Goal: Navigation & Orientation: Find specific page/section

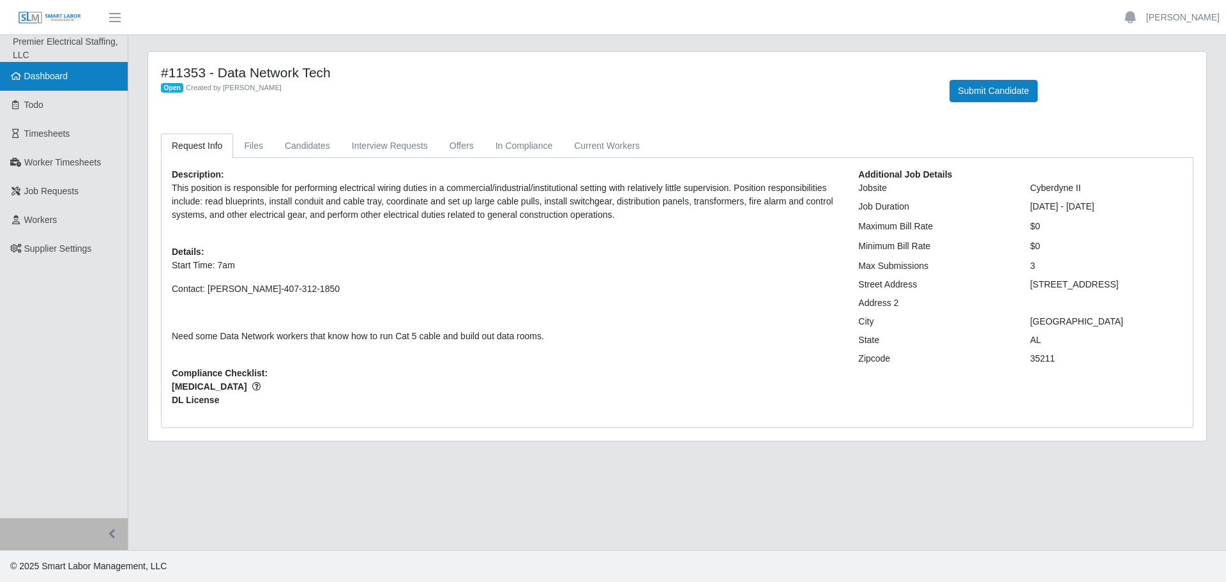
click at [59, 80] on span "Dashboard" at bounding box center [46, 76] width 44 height 10
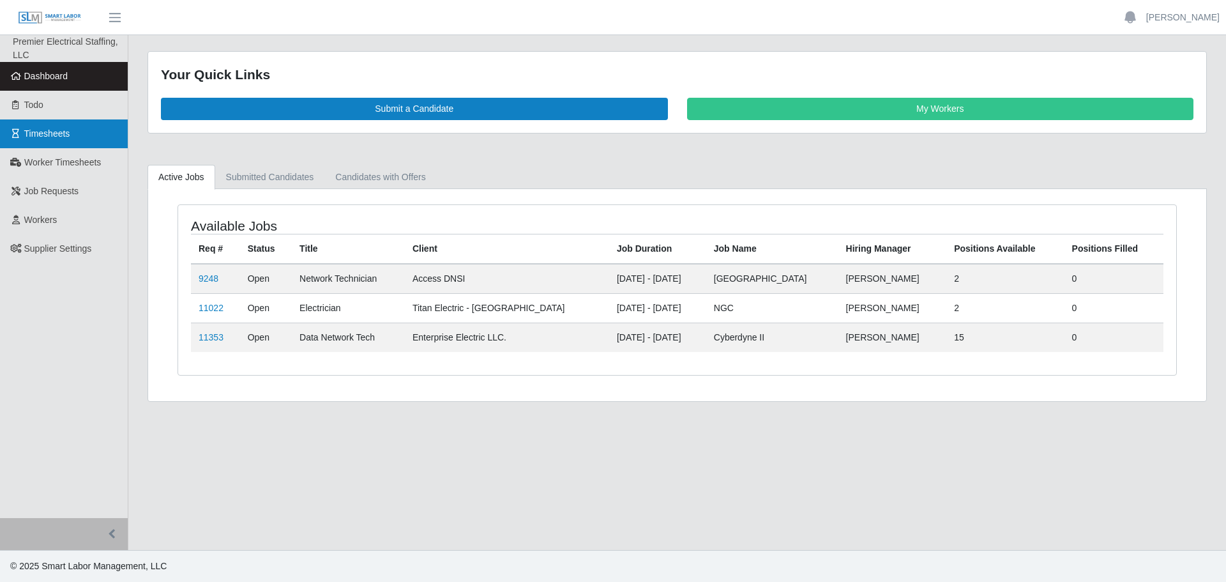
click at [73, 137] on link "Timesheets" at bounding box center [64, 133] width 128 height 29
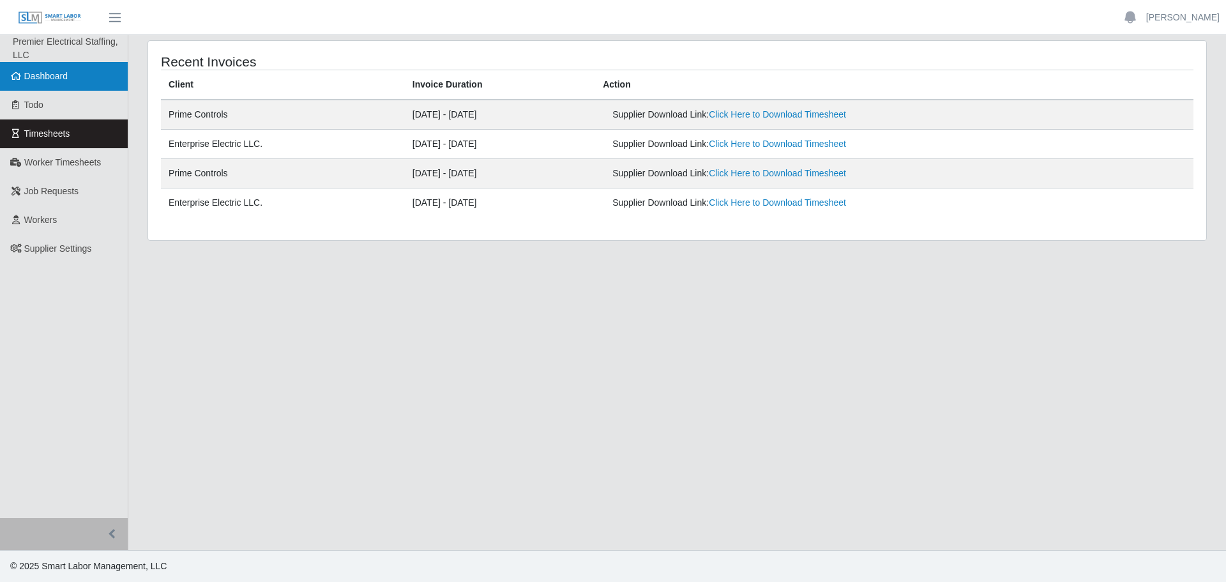
click at [48, 77] on span "Dashboard" at bounding box center [46, 76] width 44 height 10
